Goal: Communication & Community: Answer question/provide support

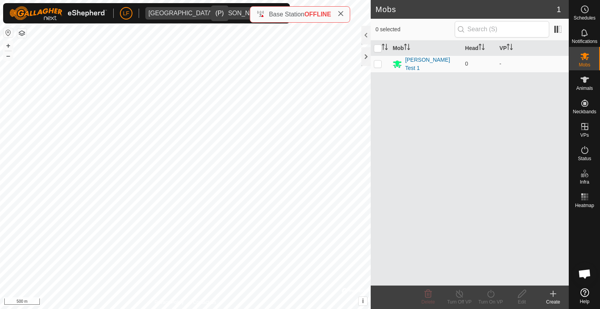
click at [273, 11] on icon "dropdown trigger" at bounding box center [276, 13] width 6 height 6
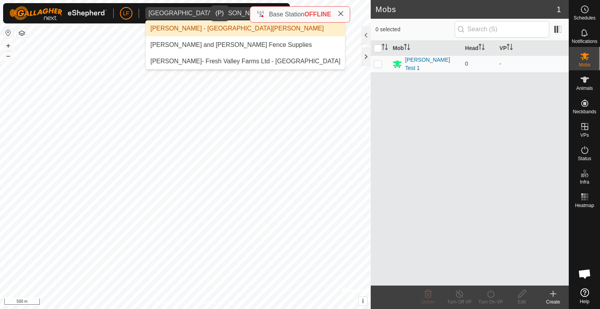
click at [188, 25] on li "[PERSON_NAME] - [GEOGRAPHIC_DATA][PERSON_NAME]" at bounding box center [245, 29] width 199 height 16
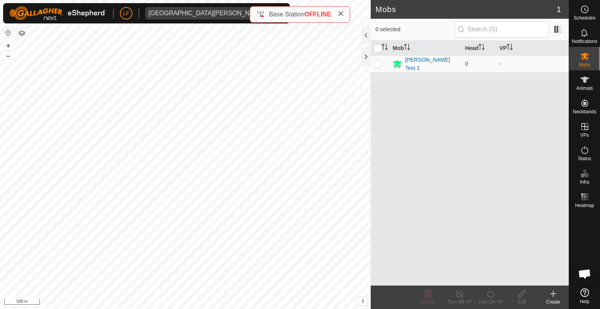
click at [267, 13] on div "Base Station OFFLINE" at bounding box center [299, 14] width 87 height 9
click at [341, 14] on icon at bounding box center [341, 14] width 6 height 6
click at [273, 12] on icon "dropdown trigger" at bounding box center [276, 13] width 6 height 6
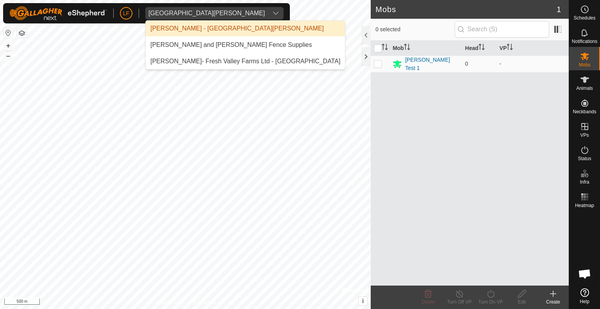
click at [206, 28] on li "[PERSON_NAME] - [GEOGRAPHIC_DATA][PERSON_NAME]" at bounding box center [245, 29] width 199 height 16
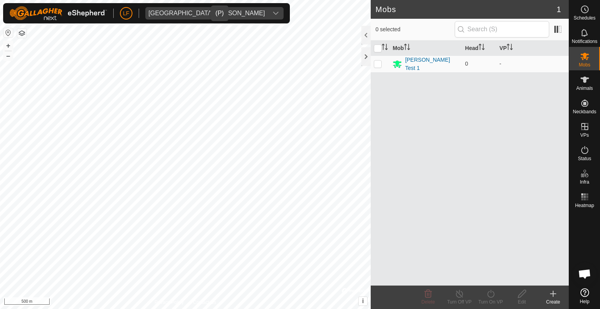
click at [273, 13] on icon "dropdown trigger" at bounding box center [276, 13] width 6 height 6
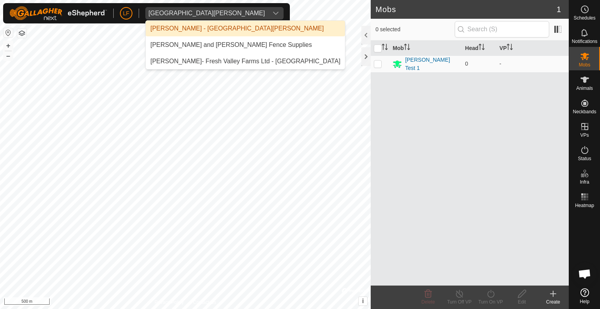
click at [273, 13] on icon "dropdown trigger" at bounding box center [276, 13] width 6 height 6
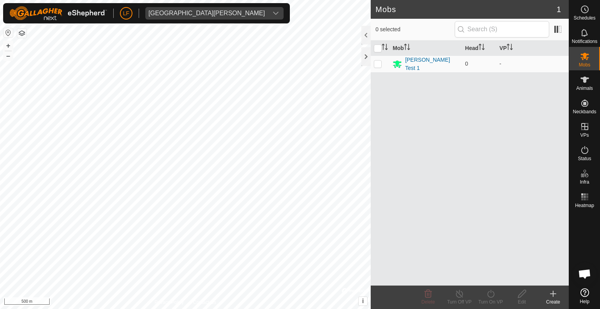
click at [586, 274] on span "Open chat" at bounding box center [584, 274] width 13 height 11
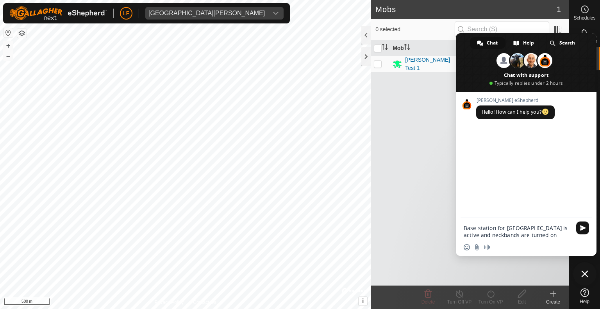
click at [523, 226] on textarea "Base station for [GEOGRAPHIC_DATA] is active and neckbands are turned on." at bounding box center [518, 232] width 108 height 14
click at [545, 236] on textarea "Base station for [GEOGRAPHIC_DATA][PERSON_NAME] is active and neckbands are tur…" at bounding box center [518, 232] width 108 height 14
drag, startPoint x: 513, startPoint y: 234, endPoint x: 519, endPoint y: 234, distance: 6.3
click at [519, 234] on textarea "Base station for [GEOGRAPHIC_DATA][PERSON_NAME] is active and neckbands are tur…" at bounding box center [518, 228] width 108 height 21
click at [518, 233] on textarea "Base station for [GEOGRAPHIC_DATA][PERSON_NAME] is active and neckbands are tur…" at bounding box center [518, 228] width 108 height 21
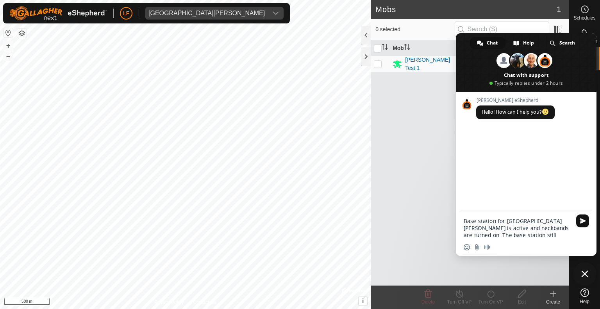
type textarea "Base station for [GEOGRAPHIC_DATA][PERSON_NAME] is active and neckbands are tur…"
click at [579, 218] on span "Send" at bounding box center [582, 220] width 13 height 13
